Goal: Communication & Community: Answer question/provide support

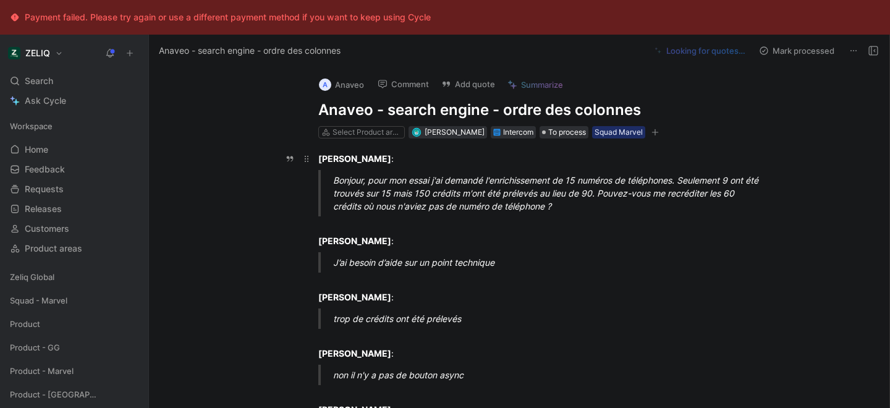
click at [408, 151] on p "[PERSON_NAME] :" at bounding box center [532, 158] width 475 height 20
click at [460, 85] on button "Add quote" at bounding box center [468, 83] width 65 height 17
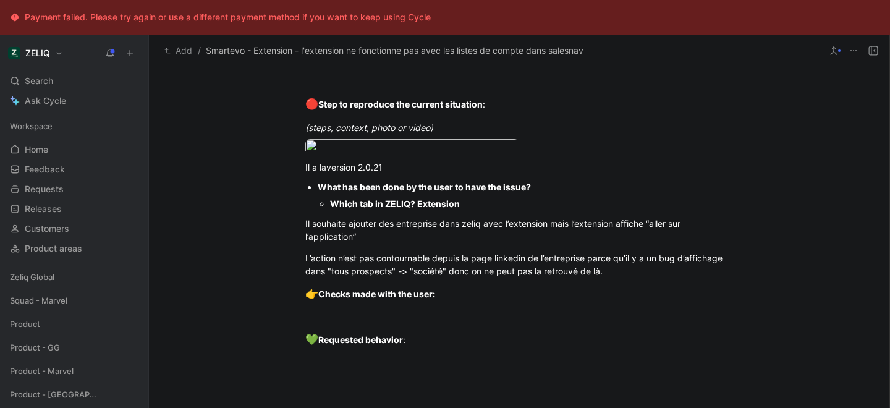
scroll to position [1015, 0]
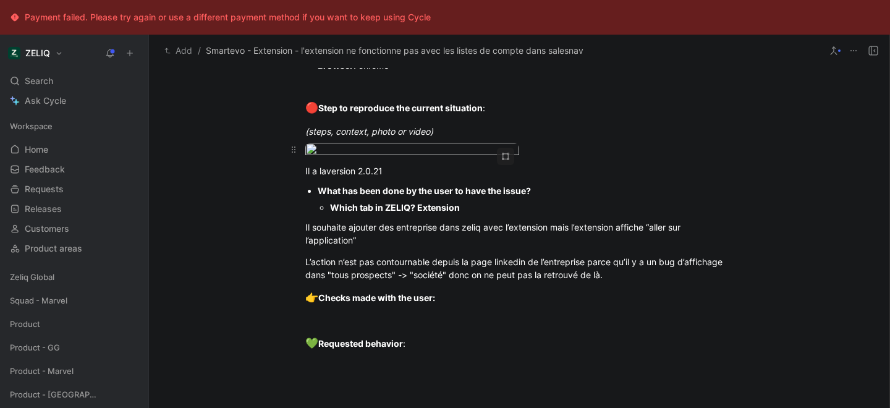
click at [452, 214] on body "Payment failed. Please try again or use a different payment method if you want …" at bounding box center [445, 204] width 890 height 408
click at [82, 407] on div at bounding box center [445, 408] width 890 height 0
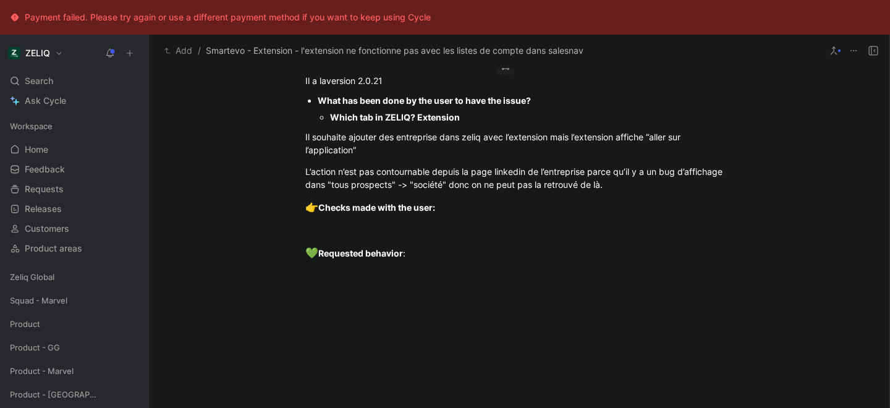
scroll to position [1091, 0]
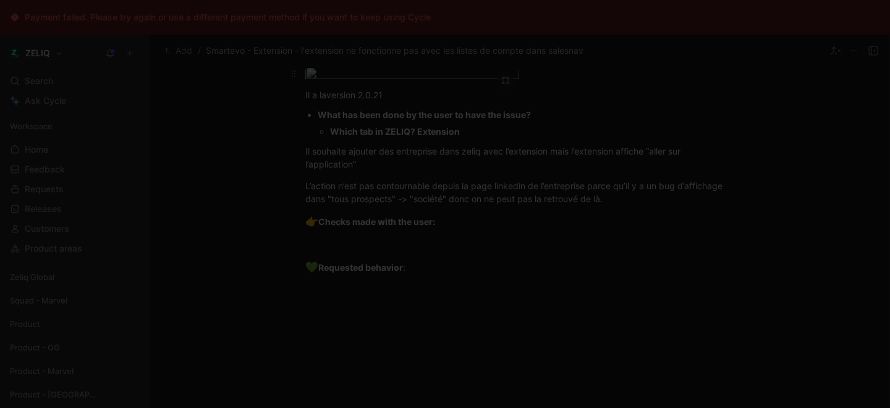
click at [424, 154] on body "Payment failed. Please try again or use a different payment method if you want …" at bounding box center [445, 204] width 890 height 408
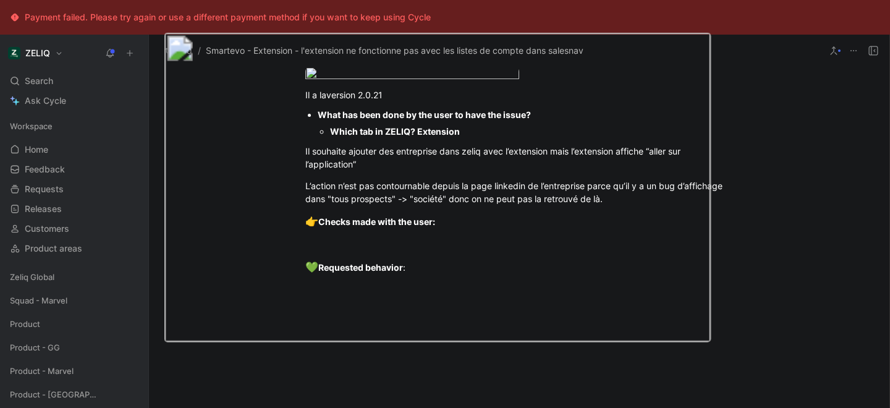
click at [96, 407] on div at bounding box center [445, 408] width 890 height 0
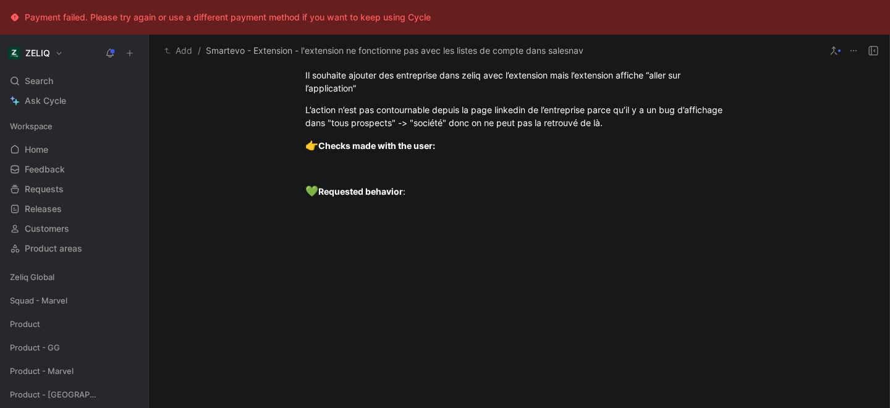
scroll to position [1170, 0]
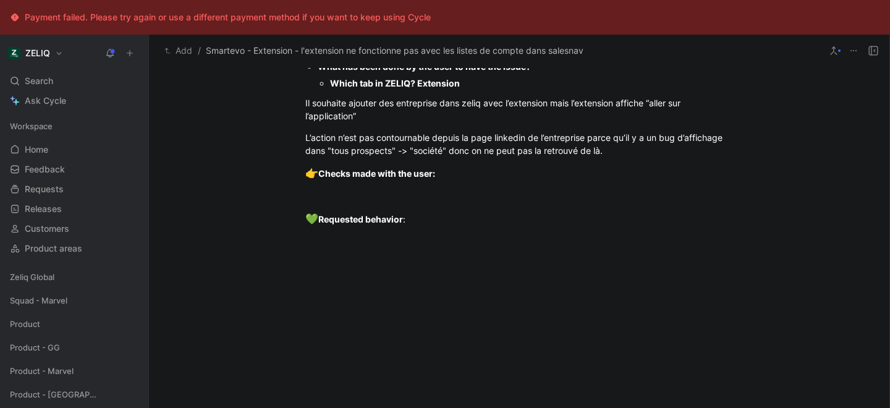
click at [357, 128] on body "Payment failed. Please try again or use a different payment method if you want …" at bounding box center [445, 204] width 890 height 408
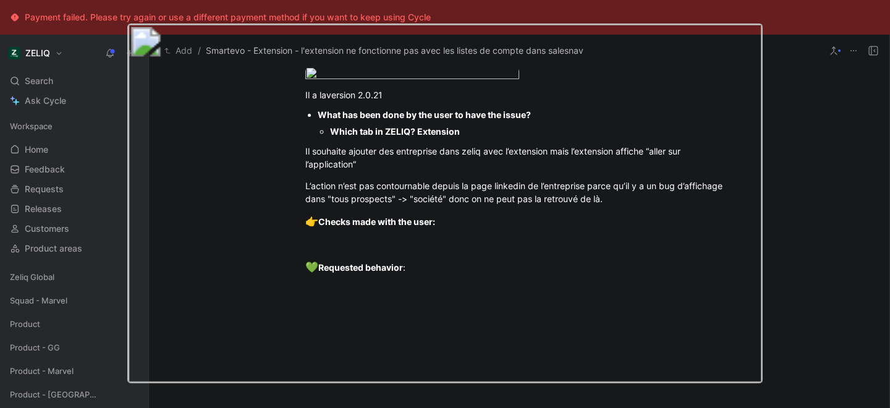
click at [97, 407] on div at bounding box center [445, 408] width 890 height 0
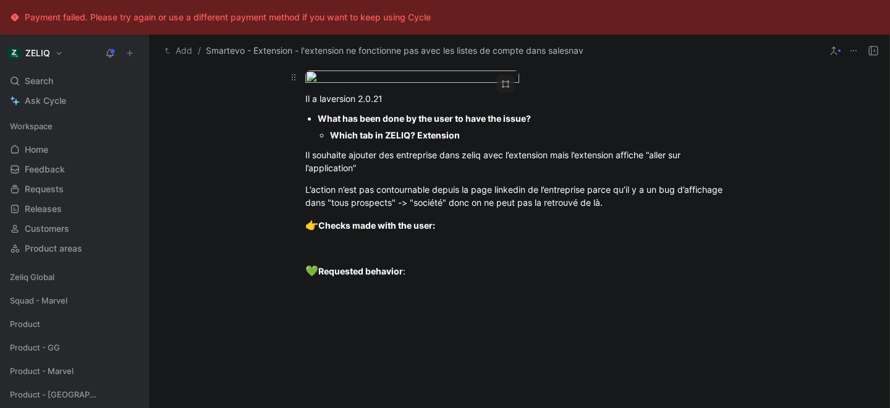
scroll to position [1089, 0]
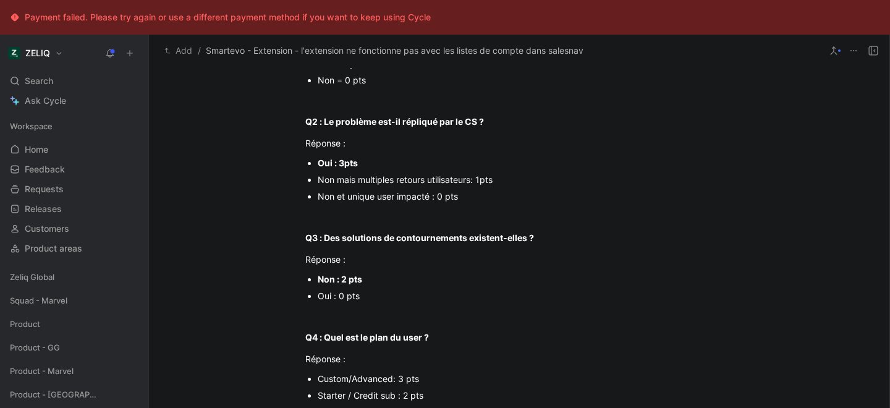
click at [471, 286] on p "Non : 2 pts" at bounding box center [525, 279] width 415 height 17
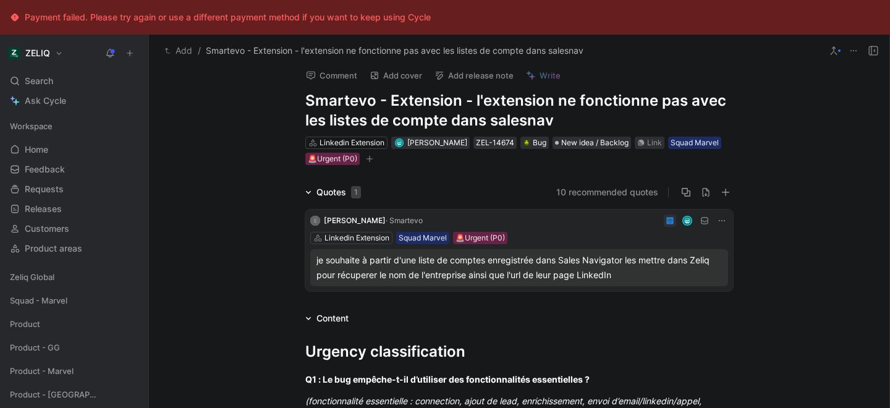
scroll to position [0, 0]
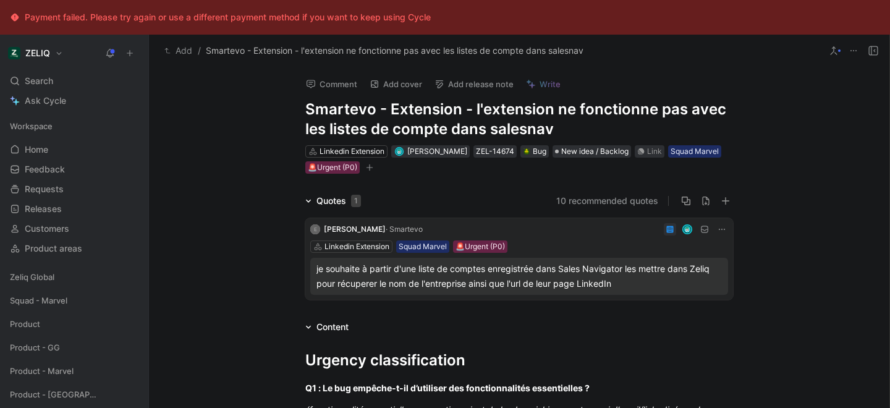
click at [373, 183] on div "Comment Add cover Add release note Write Smartevo - Extension - l'extension ne …" at bounding box center [519, 255] width 740 height 376
